Goal: Transaction & Acquisition: Subscribe to service/newsletter

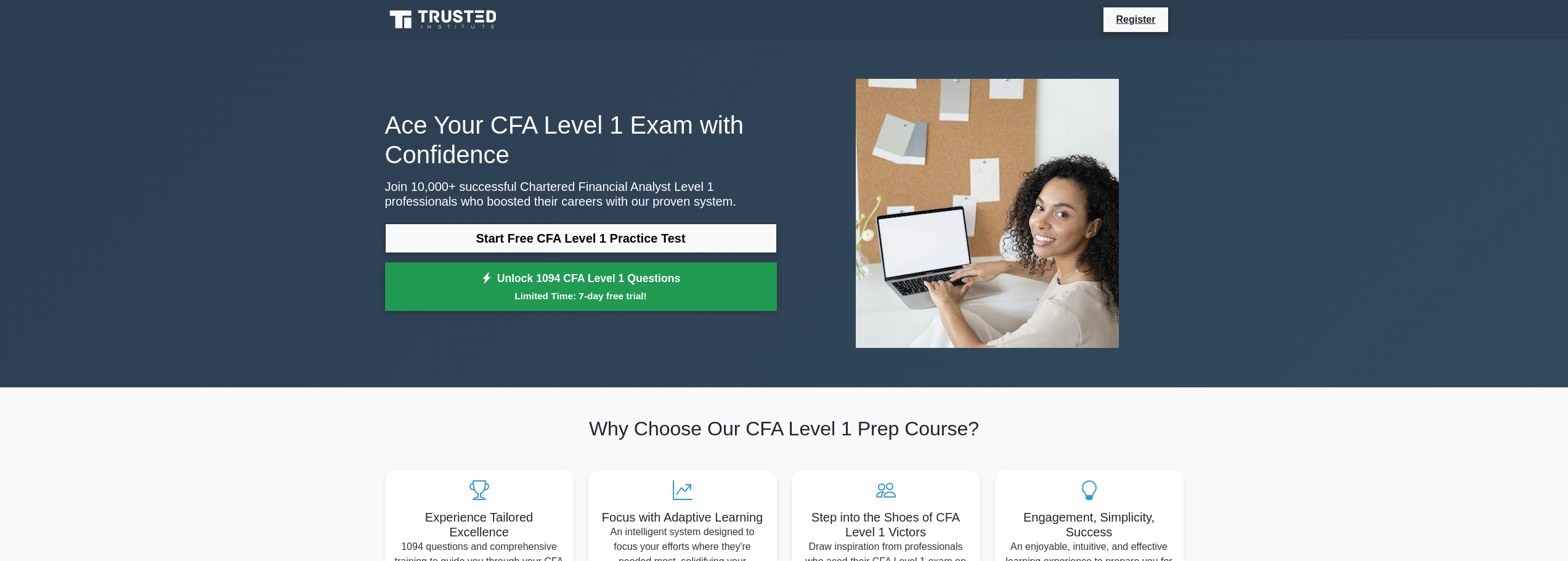
click at [544, 290] on small "Limited Time: 7-day free trial!" at bounding box center [580, 296] width 360 height 15
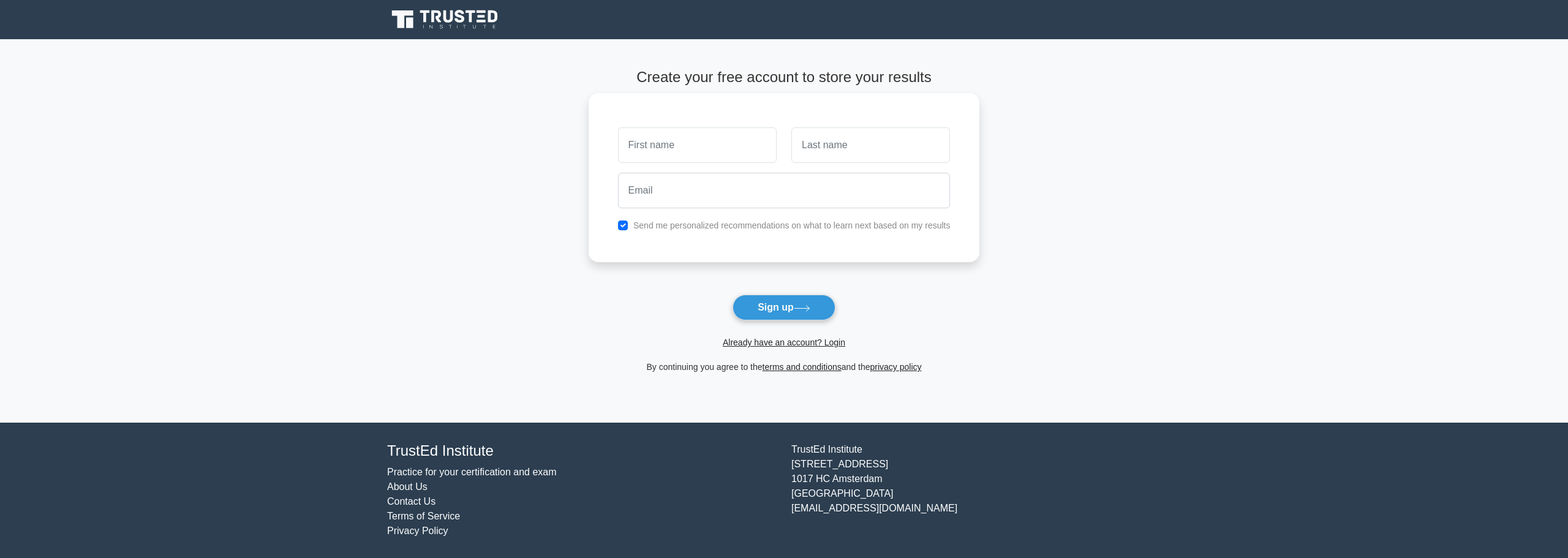
click at [658, 151] on input "text" at bounding box center [697, 145] width 158 height 36
type input "[PERSON_NAME]"
type input "e"
type input "Eduardo"
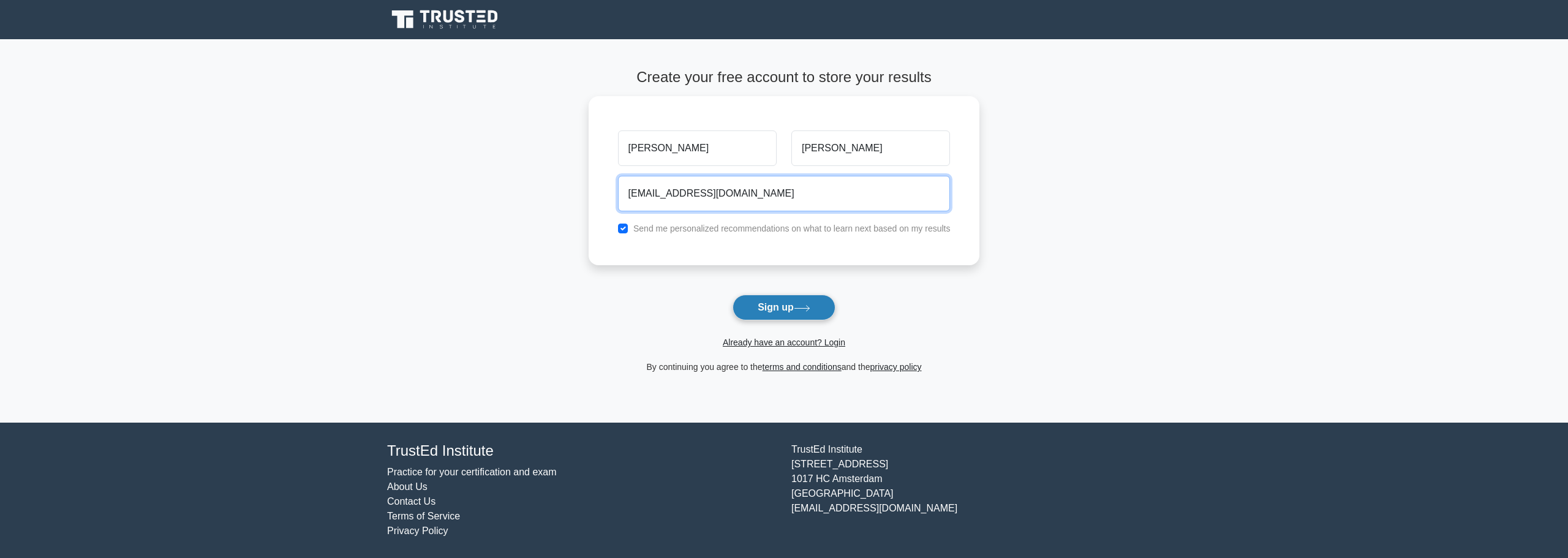
type input "joaopqeduardo@gmail.com"
click at [780, 314] on button "Sign up" at bounding box center [784, 307] width 103 height 25
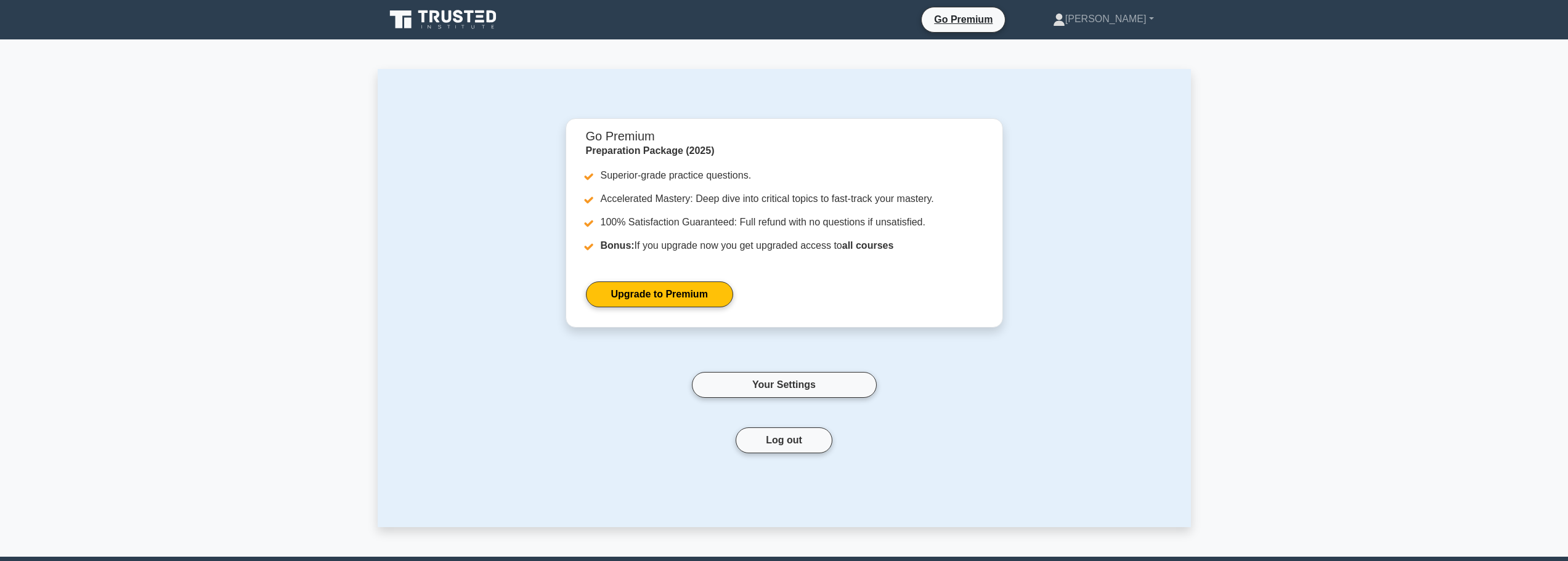
click at [435, 22] on icon at bounding box center [444, 20] width 118 height 23
